Goal: Information Seeking & Learning: Learn about a topic

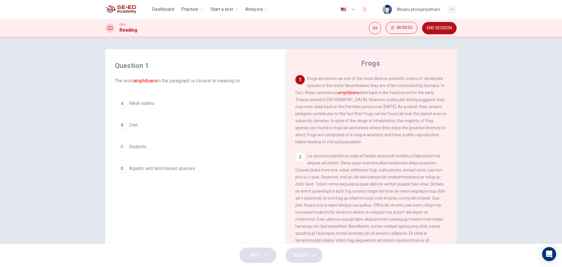
drag, startPoint x: 323, startPoint y: 77, endPoint x: 388, endPoint y: 87, distance: 65.2
click at [386, 84] on span "Frogs are known as one of the most diverse scientific orders of vertebrate spec…" at bounding box center [370, 110] width 151 height 68
click at [173, 166] on span "Aquatic and land-based species" at bounding box center [162, 168] width 66 height 7
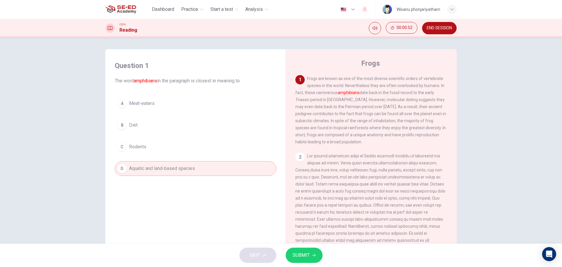
click at [308, 256] on span "SUBMIT" at bounding box center [301, 255] width 17 height 8
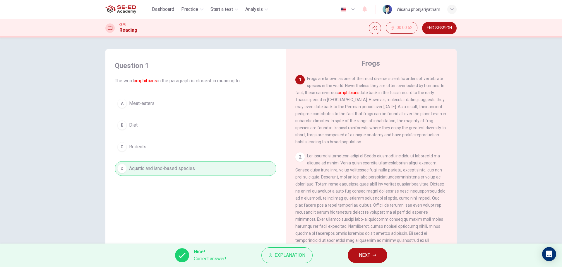
click at [354, 253] on button "NEXT" at bounding box center [367, 254] width 39 height 15
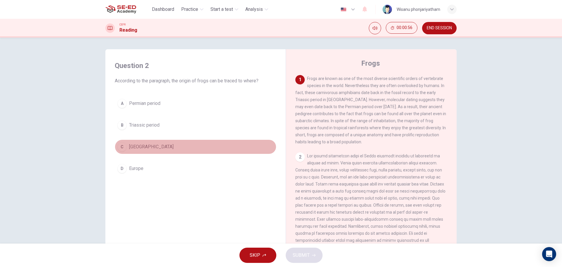
click at [152, 147] on span "[GEOGRAPHIC_DATA]" at bounding box center [151, 146] width 44 height 7
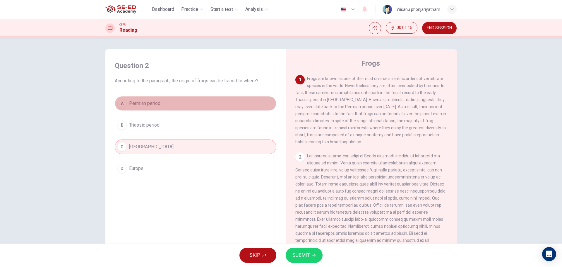
click at [155, 106] on span "Permian period" at bounding box center [144, 103] width 31 height 7
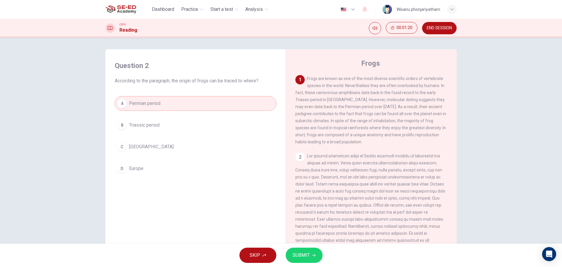
click at [304, 252] on span "SUBMIT" at bounding box center [301, 255] width 17 height 8
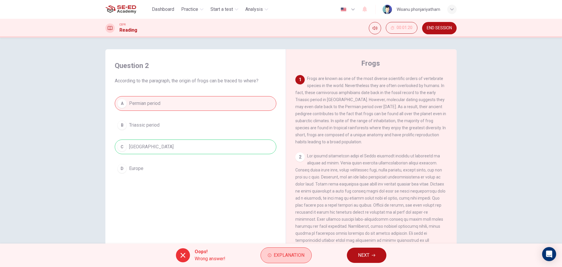
click at [278, 255] on span "Explanation" at bounding box center [289, 255] width 31 height 8
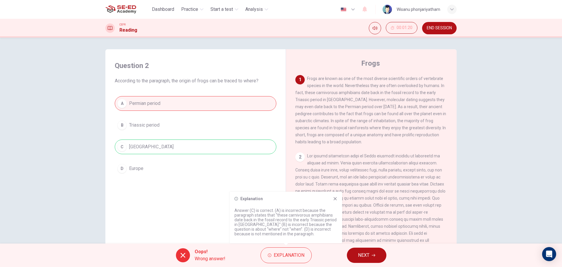
click at [371, 257] on button "NEXT" at bounding box center [366, 254] width 39 height 15
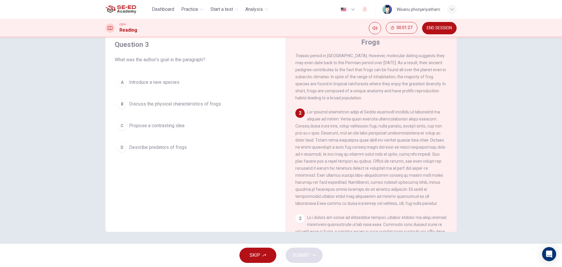
scroll to position [33, 0]
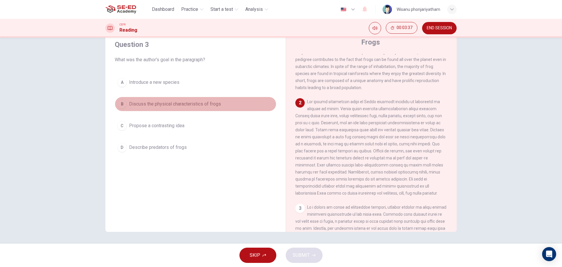
click at [190, 106] on span "Discuss the physical characteristics of frogs" at bounding box center [175, 103] width 92 height 7
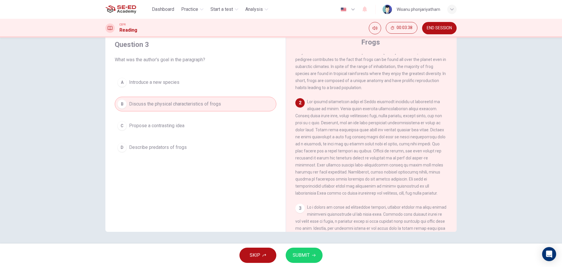
click at [305, 253] on span "SUBMIT" at bounding box center [301, 255] width 17 height 8
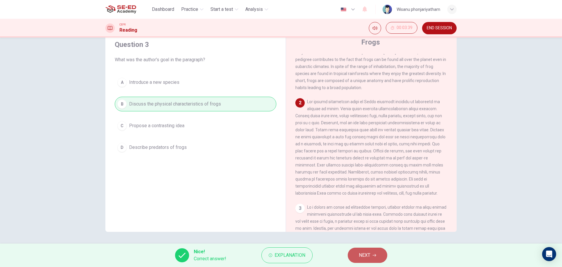
click at [363, 254] on span "NEXT" at bounding box center [364, 255] width 11 height 8
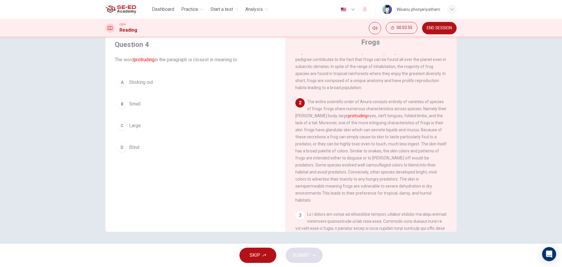
click at [142, 84] on span "Sticking out" at bounding box center [141, 82] width 24 height 7
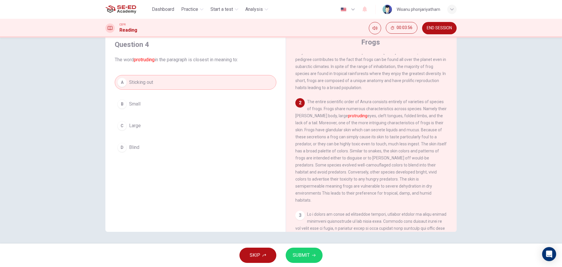
click at [308, 252] on span "SUBMIT" at bounding box center [301, 255] width 17 height 8
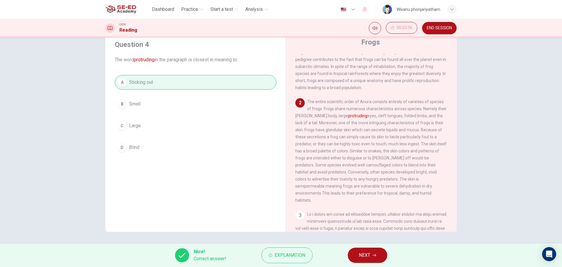
click at [360, 252] on span "NEXT" at bounding box center [364, 255] width 11 height 8
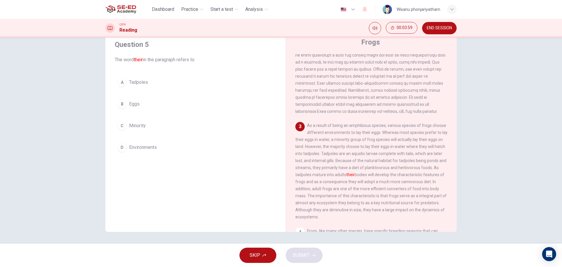
scroll to position [121, 0]
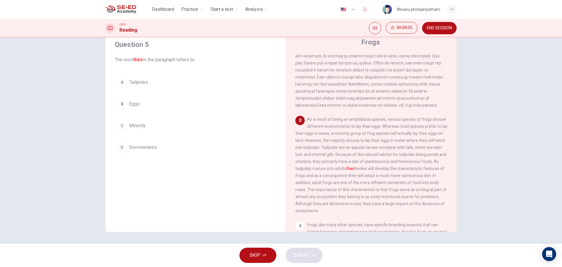
click at [140, 83] on span "Tadpoles" at bounding box center [138, 82] width 19 height 7
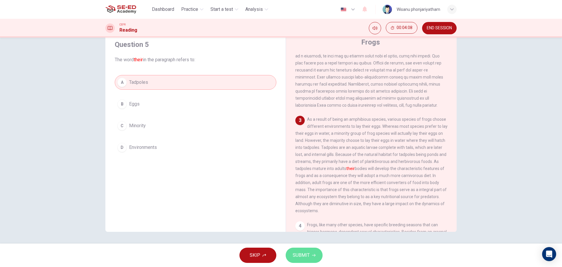
click at [301, 252] on span "SUBMIT" at bounding box center [301, 255] width 17 height 8
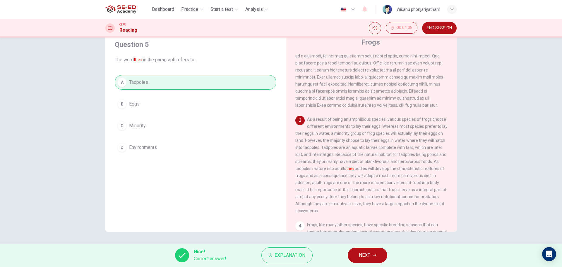
click at [355, 251] on button "NEXT" at bounding box center [367, 254] width 39 height 15
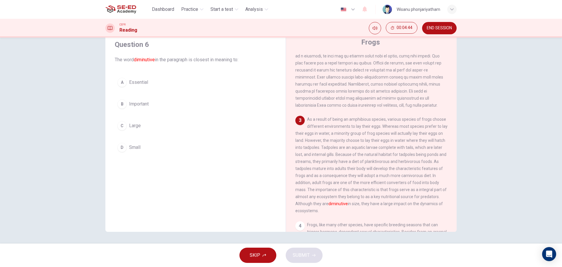
click at [134, 145] on span "Small" at bounding box center [134, 147] width 11 height 7
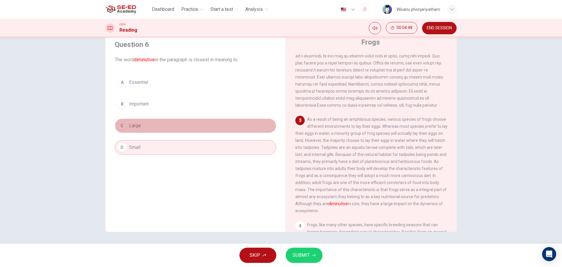
click at [131, 128] on span "Large" at bounding box center [135, 125] width 12 height 7
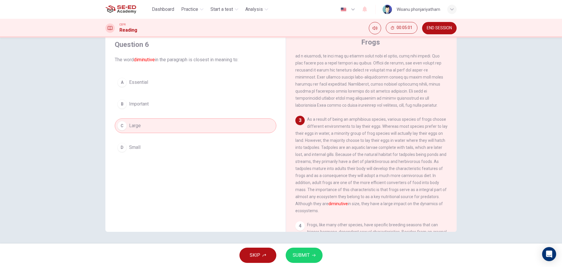
click at [132, 147] on span "Small" at bounding box center [134, 147] width 11 height 7
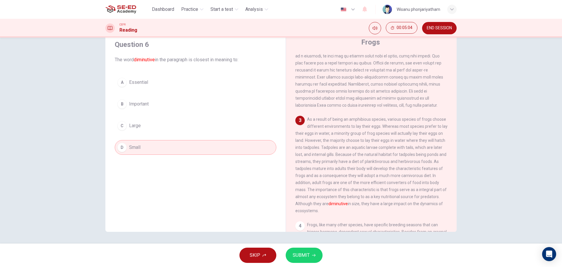
click at [308, 252] on span "SUBMIT" at bounding box center [301, 255] width 17 height 8
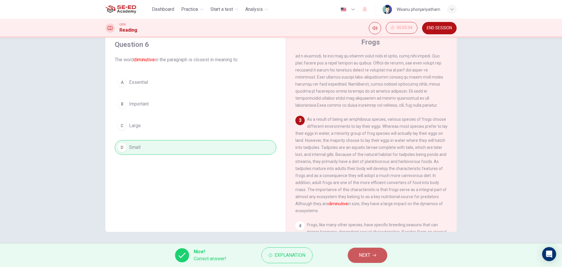
click at [359, 257] on span "NEXT" at bounding box center [364, 255] width 11 height 8
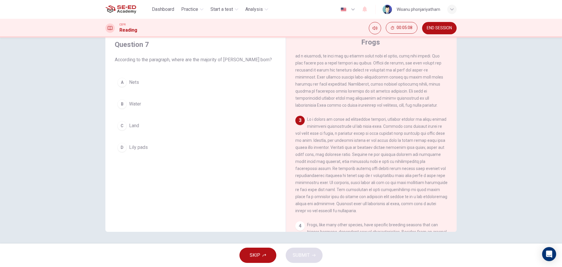
click at [134, 105] on span "Water" at bounding box center [135, 103] width 12 height 7
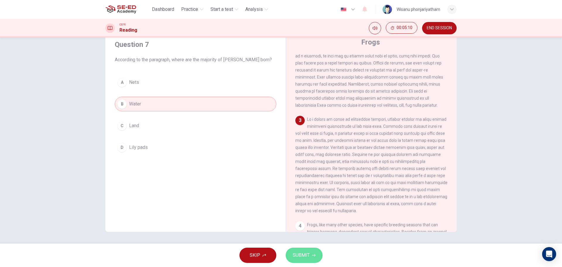
click at [312, 256] on icon "button" at bounding box center [314, 255] width 4 height 4
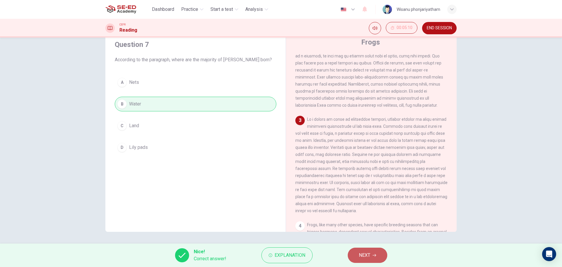
click at [357, 253] on button "NEXT" at bounding box center [367, 254] width 39 height 15
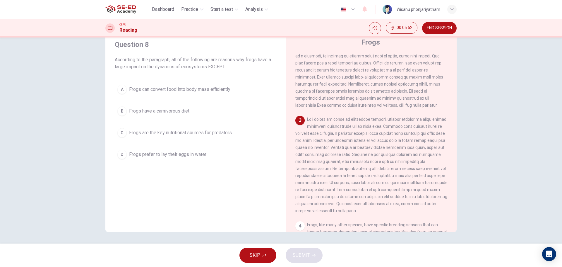
scroll to position [150, 0]
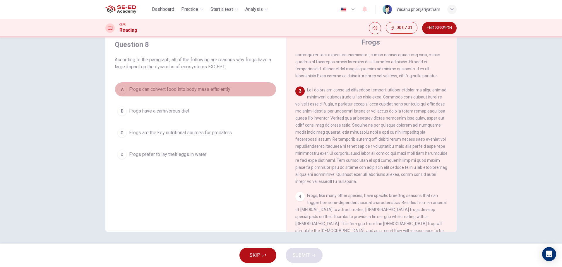
click at [187, 86] on span "Frogs can convert food into body mass efficiently" at bounding box center [179, 89] width 101 height 7
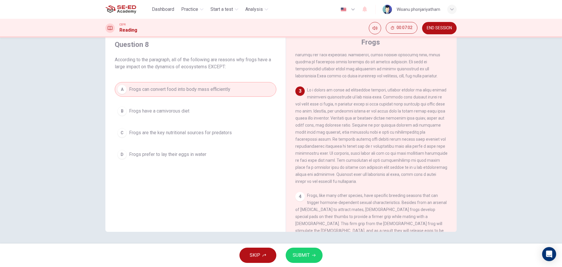
click at [305, 257] on span "SUBMIT" at bounding box center [301, 255] width 17 height 8
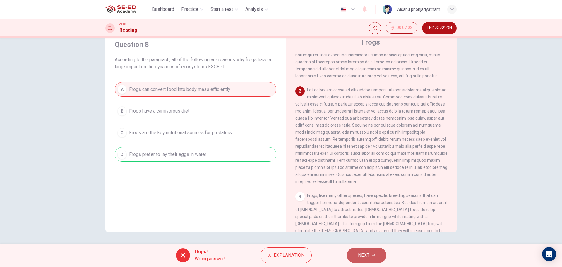
click at [365, 253] on span "NEXT" at bounding box center [363, 255] width 11 height 8
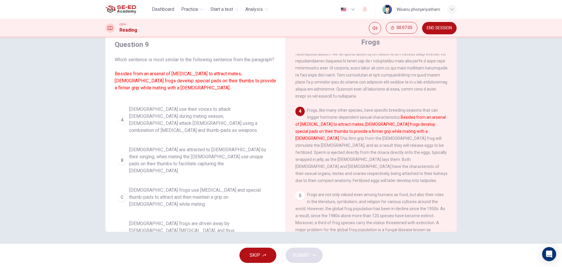
scroll to position [238, 0]
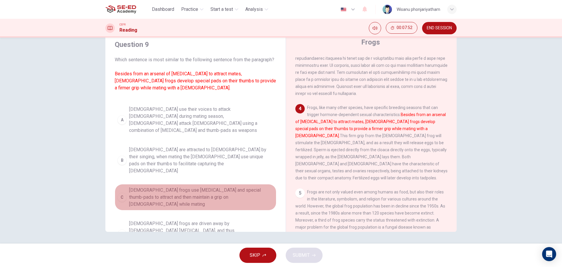
click at [213, 186] on span "[DEMOGRAPHIC_DATA] frogs use [MEDICAL_DATA] and special thumb-pads to attract a…" at bounding box center [201, 196] width 145 height 21
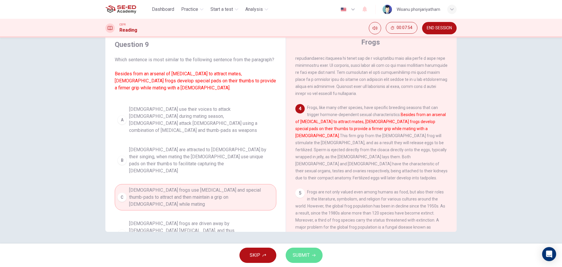
click at [300, 259] on button "SUBMIT" at bounding box center [304, 254] width 37 height 15
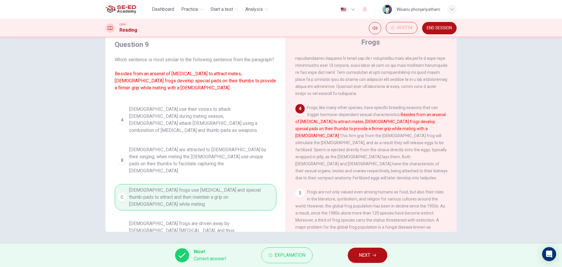
click at [368, 255] on span "NEXT" at bounding box center [364, 255] width 11 height 8
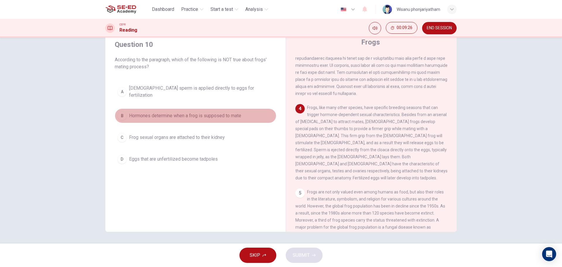
click at [183, 113] on span "Hormones determine when a frog is supposed to mate" at bounding box center [185, 115] width 112 height 7
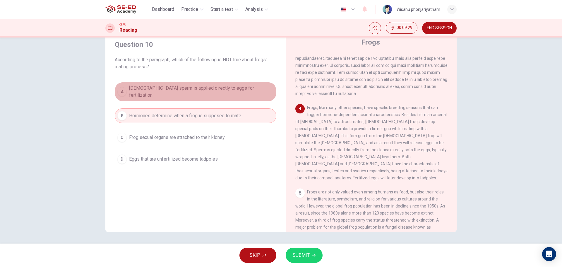
click at [207, 89] on span "[DEMOGRAPHIC_DATA] sperm is applied directly to eggs for fertilization" at bounding box center [201, 92] width 145 height 14
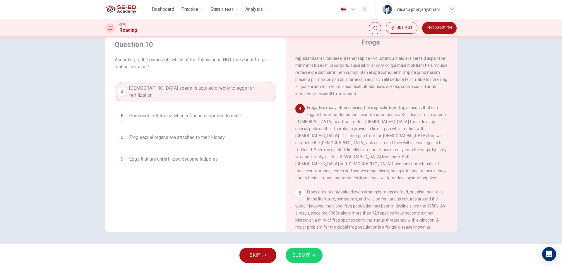
click at [306, 255] on span "SUBMIT" at bounding box center [301, 255] width 17 height 8
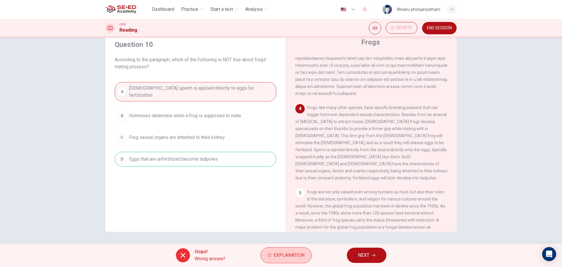
click at [301, 253] on span "Explanation" at bounding box center [289, 255] width 31 height 8
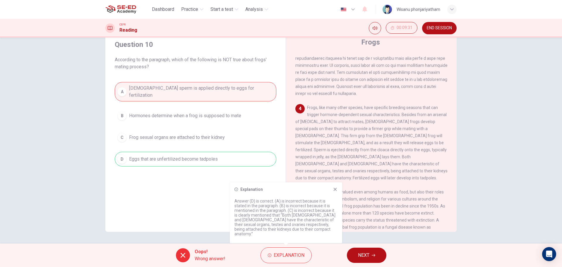
click at [360, 258] on span "NEXT" at bounding box center [363, 255] width 11 height 8
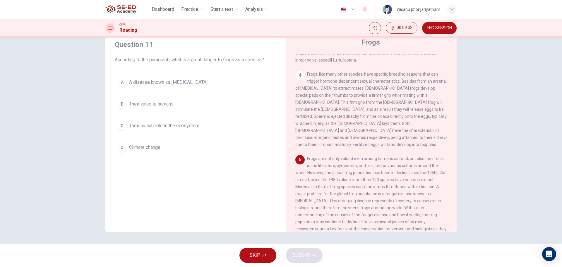
scroll to position [296, 0]
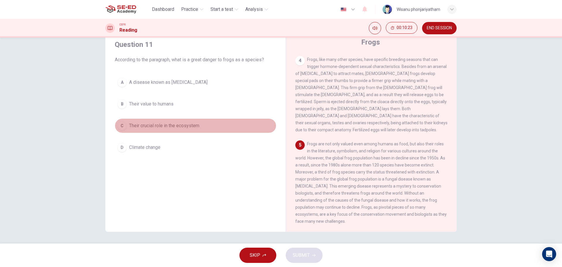
click at [190, 125] on span "Their crucial role in the ecosystem" at bounding box center [164, 125] width 70 height 7
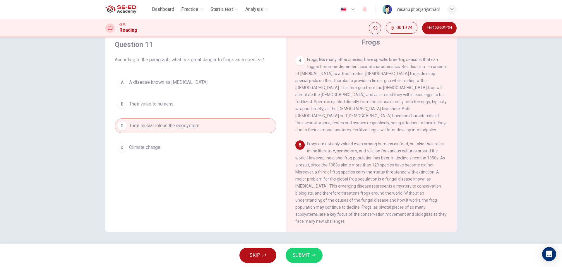
click at [306, 250] on button "SUBMIT" at bounding box center [304, 254] width 37 height 15
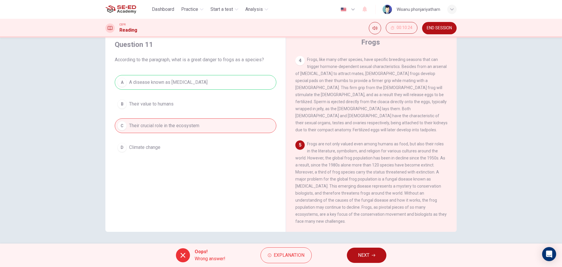
click at [349, 250] on button "NEXT" at bounding box center [366, 254] width 39 height 15
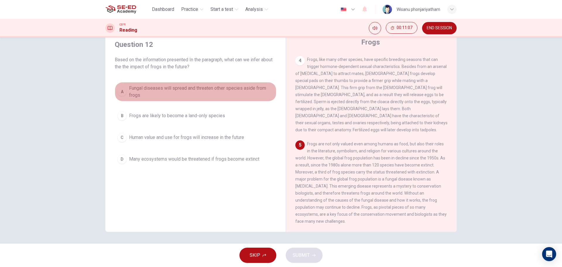
click at [206, 96] on span "Fungal diseases will spread and threaten other species aside from frogs" at bounding box center [201, 92] width 145 height 14
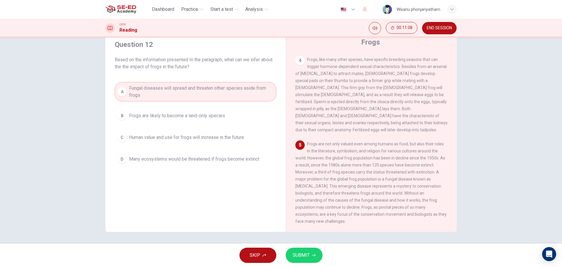
click at [300, 253] on span "SUBMIT" at bounding box center [301, 255] width 17 height 8
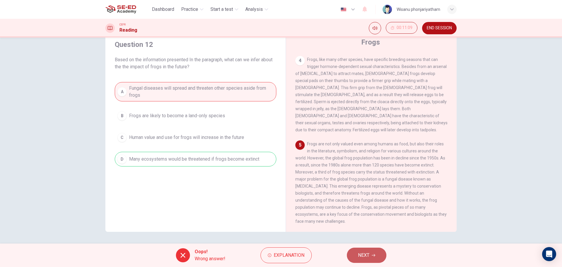
click at [358, 258] on span "NEXT" at bounding box center [363, 255] width 11 height 8
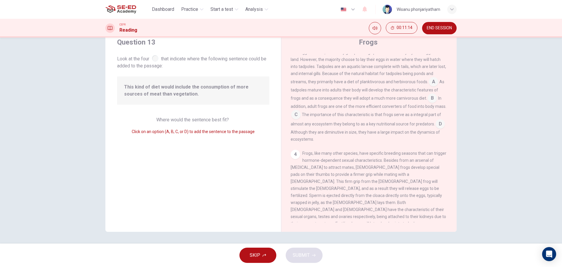
scroll to position [172, 0]
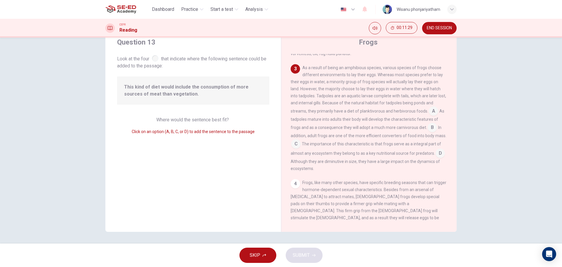
click at [296, 142] on input at bounding box center [295, 144] width 9 height 9
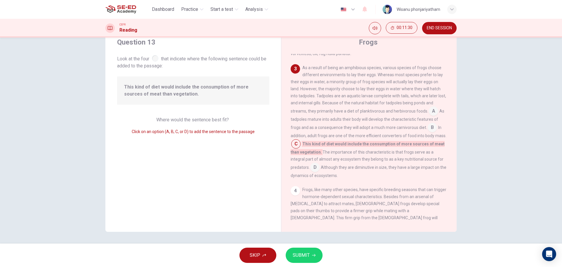
click at [310, 256] on button "SUBMIT" at bounding box center [304, 254] width 37 height 15
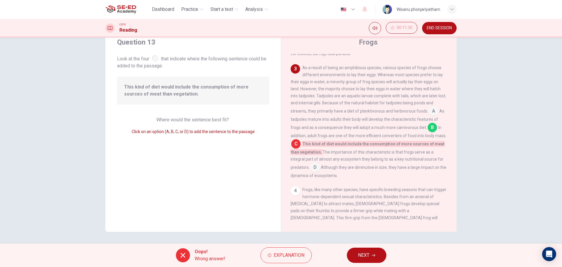
click at [369, 255] on span "NEXT" at bounding box center [363, 255] width 11 height 8
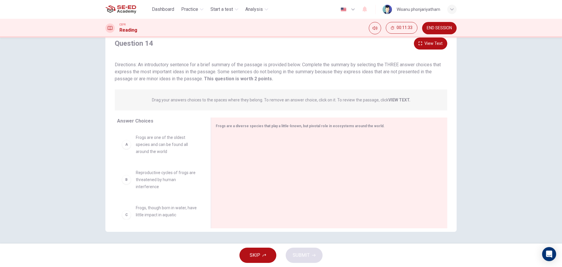
click at [158, 150] on span "Frogs are one of the oldest species and can be found all around the world" at bounding box center [166, 144] width 61 height 21
drag, startPoint x: 145, startPoint y: 138, endPoint x: 284, endPoint y: 158, distance: 140.4
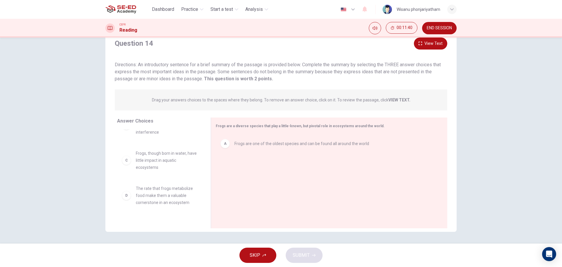
scroll to position [29, 0]
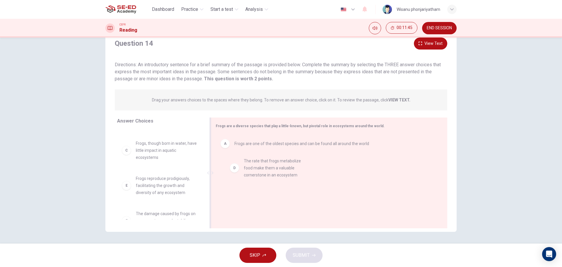
drag, startPoint x: 161, startPoint y: 195, endPoint x: 273, endPoint y: 178, distance: 113.1
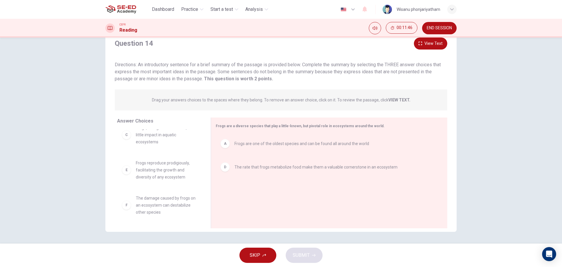
scroll to position [46, 0]
drag, startPoint x: 151, startPoint y: 166, endPoint x: 238, endPoint y: 196, distance: 92.1
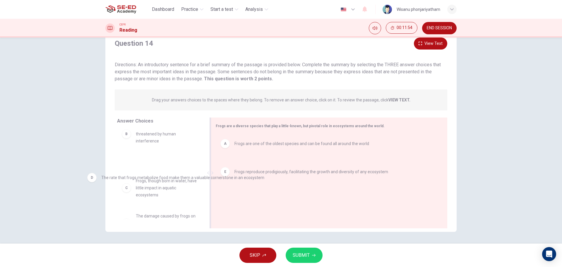
drag, startPoint x: 251, startPoint y: 169, endPoint x: 118, endPoint y: 180, distance: 134.1
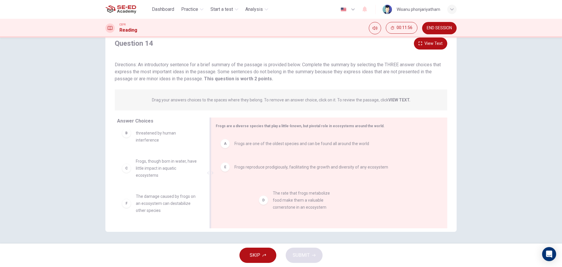
drag, startPoint x: 142, startPoint y: 200, endPoint x: 282, endPoint y: 195, distance: 140.2
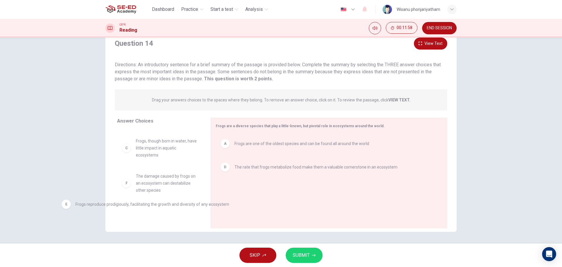
drag, startPoint x: 274, startPoint y: 195, endPoint x: 159, endPoint y: 188, distance: 115.5
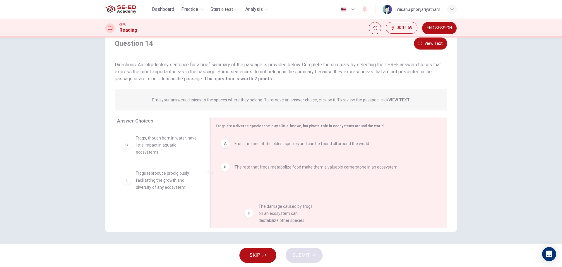
drag, startPoint x: 148, startPoint y: 213, endPoint x: 298, endPoint y: 207, distance: 150.2
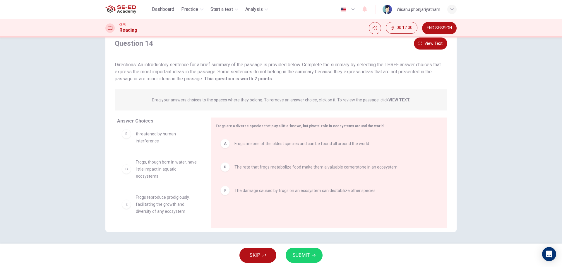
click at [302, 249] on button "SUBMIT" at bounding box center [304, 254] width 37 height 15
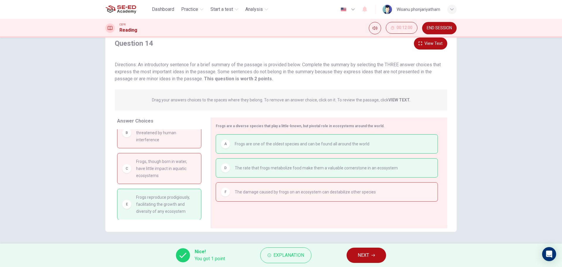
scroll to position [12, 0]
click at [372, 256] on button "NEXT" at bounding box center [365, 254] width 39 height 15
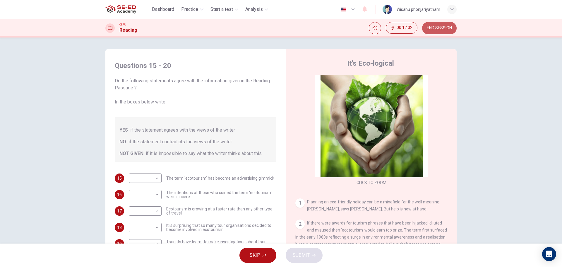
click at [434, 29] on span "END SESSION" at bounding box center [439, 28] width 25 height 5
